Goal: Task Accomplishment & Management: Manage account settings

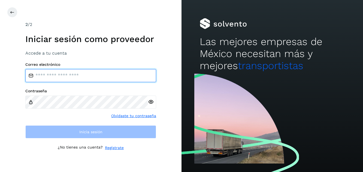
type input "**********"
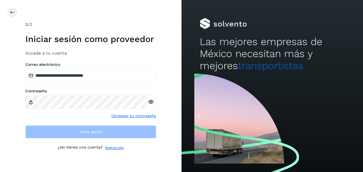
click at [152, 101] on icon at bounding box center [151, 102] width 6 height 6
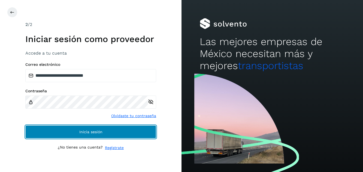
click at [90, 132] on span "Inicia sesión" at bounding box center [90, 132] width 23 height 4
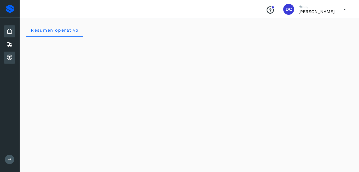
click at [10, 57] on icon at bounding box center [9, 57] width 7 height 7
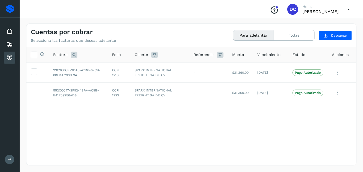
click at [198, 129] on div "Selecciona todas las facturas disponibles para adelanto Factura Folio Cliente R…" at bounding box center [191, 94] width 330 height 95
click at [227, 133] on div "Selecciona todas las facturas disponibles para adelanto Factura Folio Cliente R…" at bounding box center [191, 94] width 330 height 95
click at [235, 123] on div "Selecciona todas las facturas disponibles para adelanto Factura Folio Cliente R…" at bounding box center [191, 94] width 330 height 95
